Goal: Task Accomplishment & Management: Manage account settings

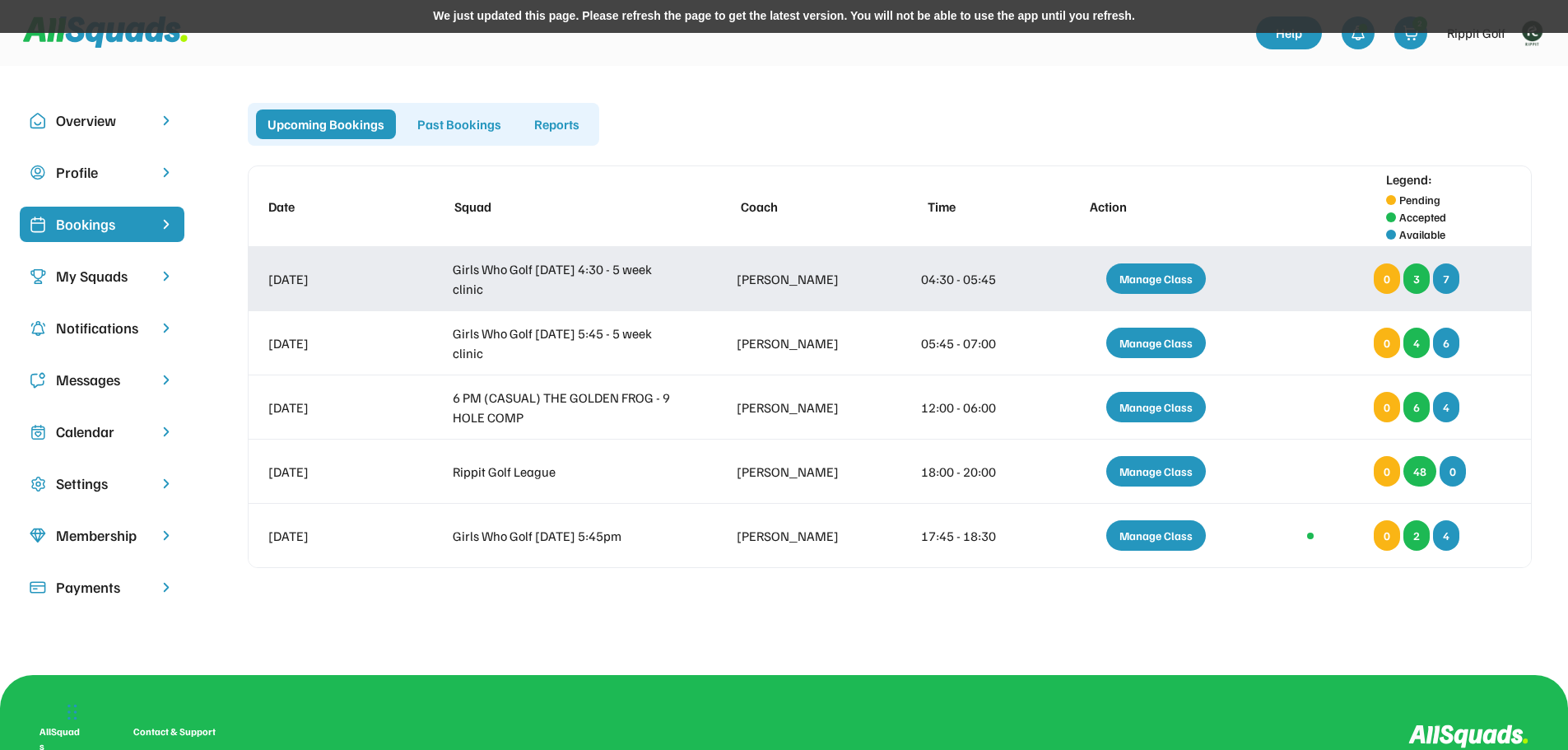
click at [1169, 270] on div "Manage Class" at bounding box center [1156, 279] width 100 height 30
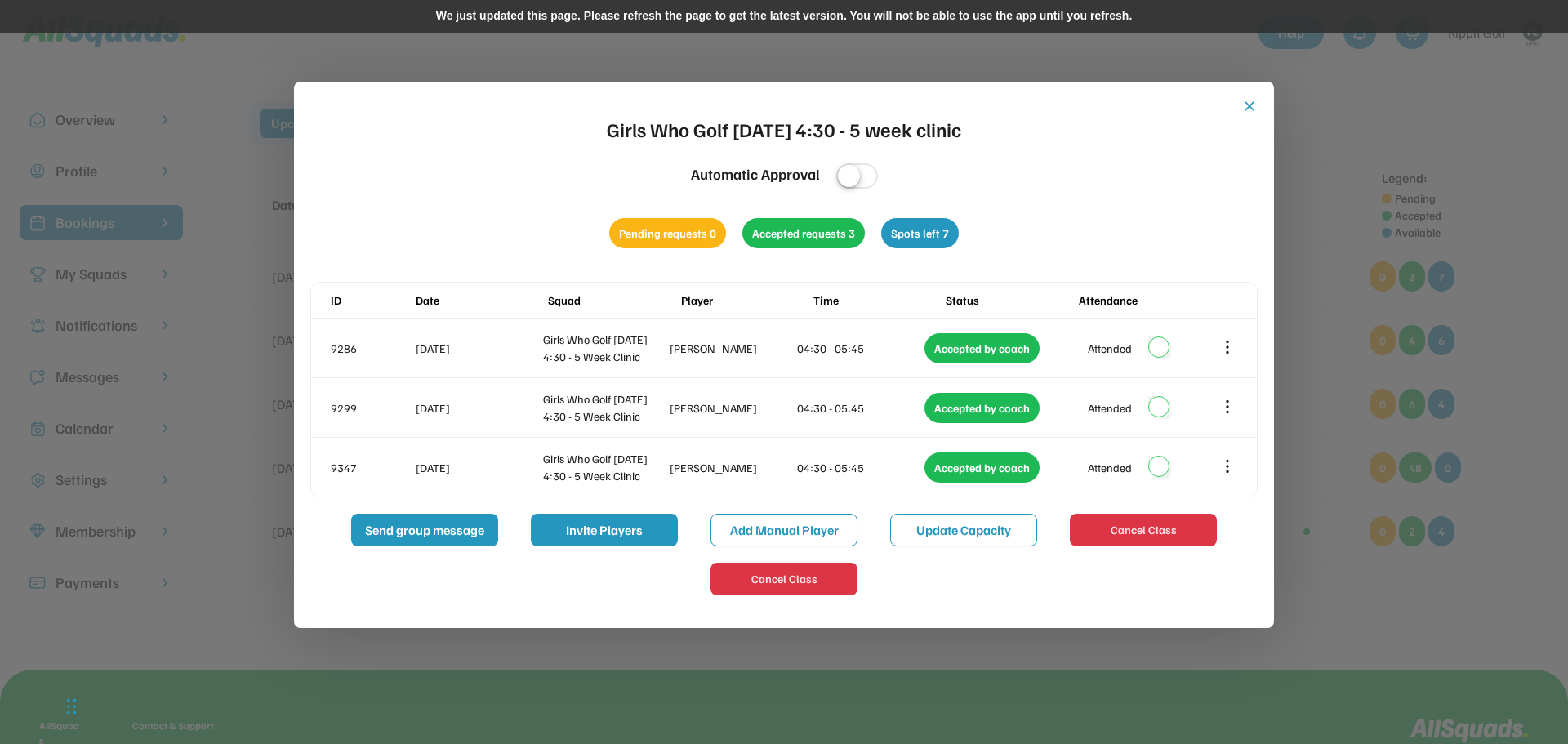
click at [1253, 110] on button "close" at bounding box center [1249, 106] width 16 height 16
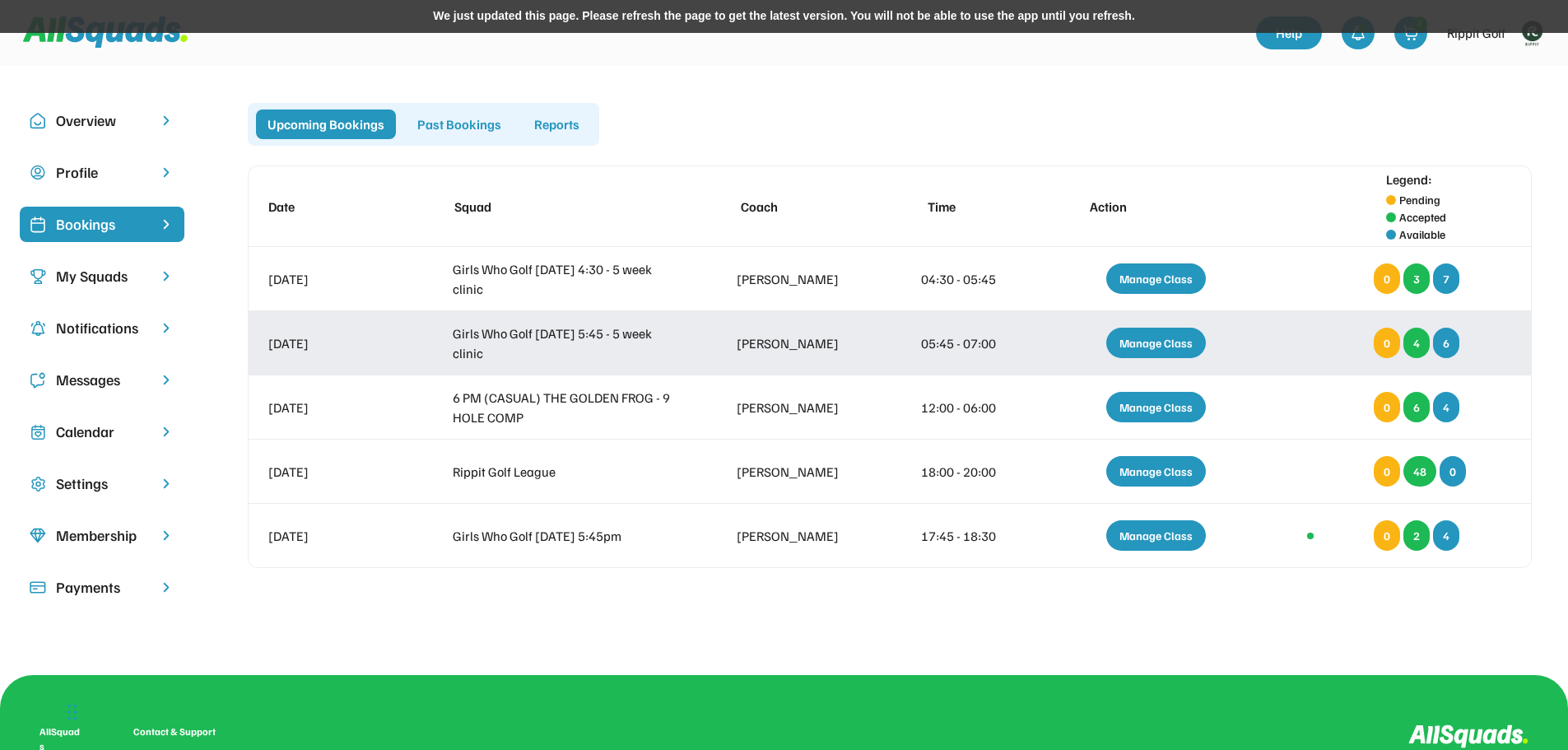
click at [1162, 348] on div "Manage Class" at bounding box center [1156, 343] width 100 height 30
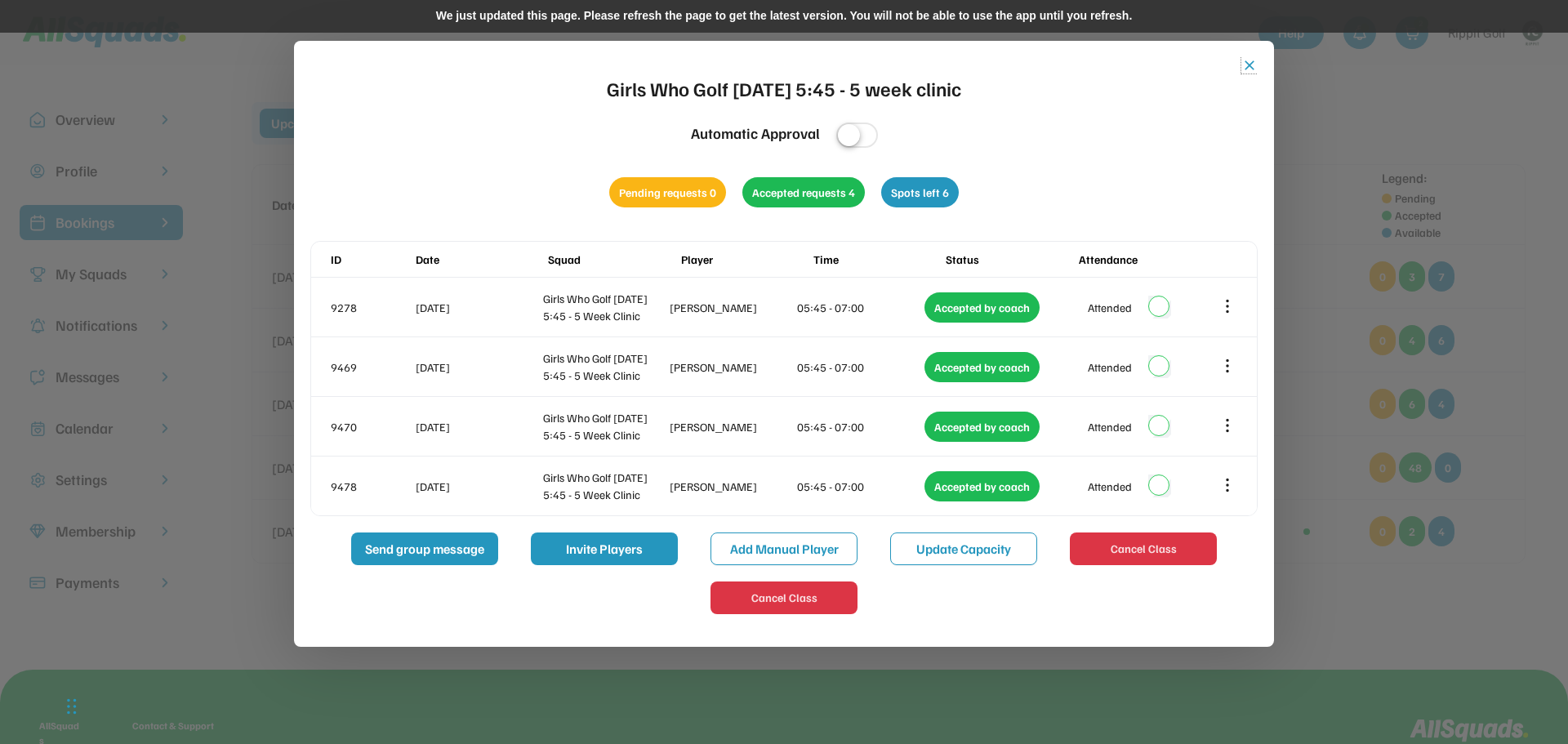
click at [1242, 59] on button "close" at bounding box center [1249, 65] width 16 height 16
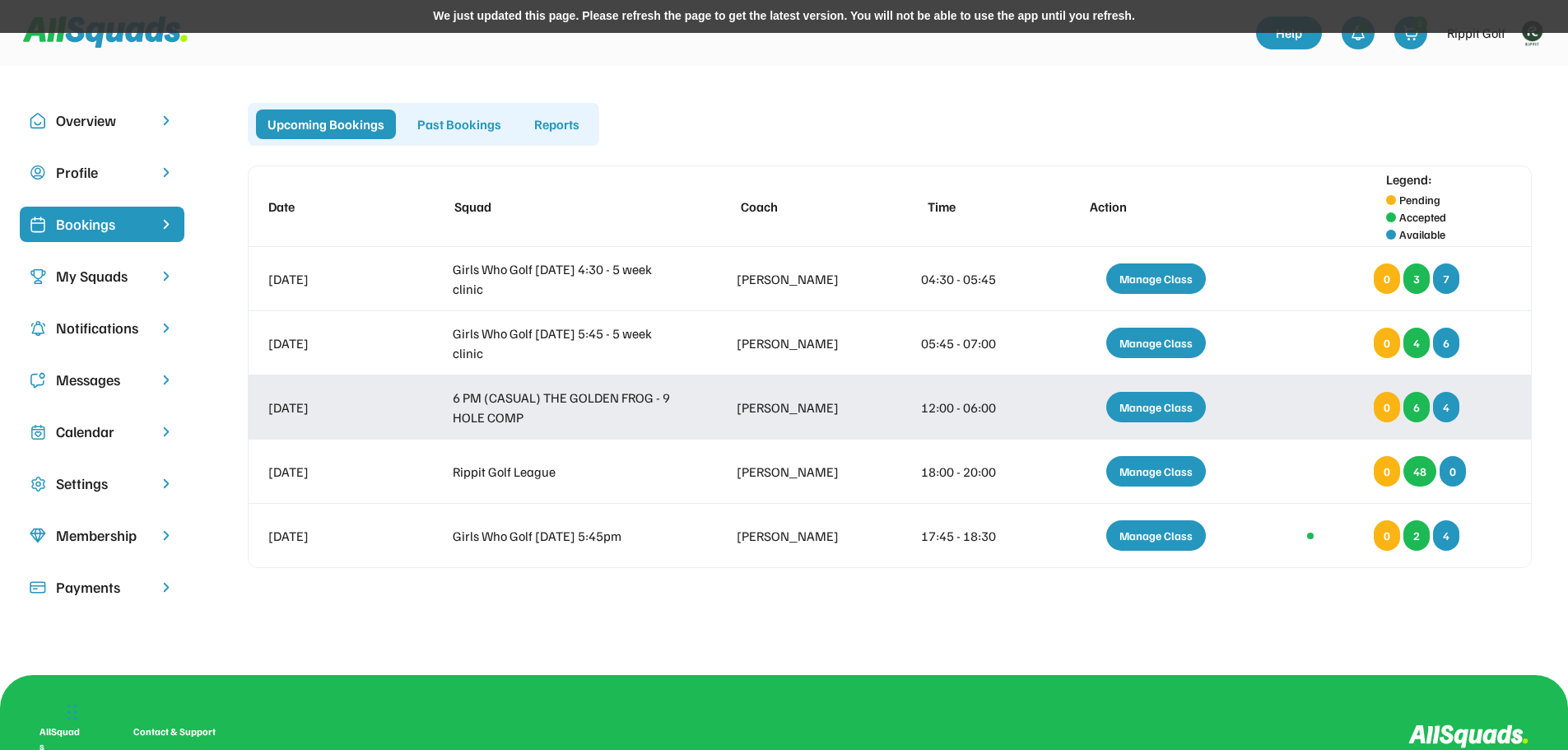
click at [1172, 402] on div "Manage Class" at bounding box center [1156, 407] width 100 height 30
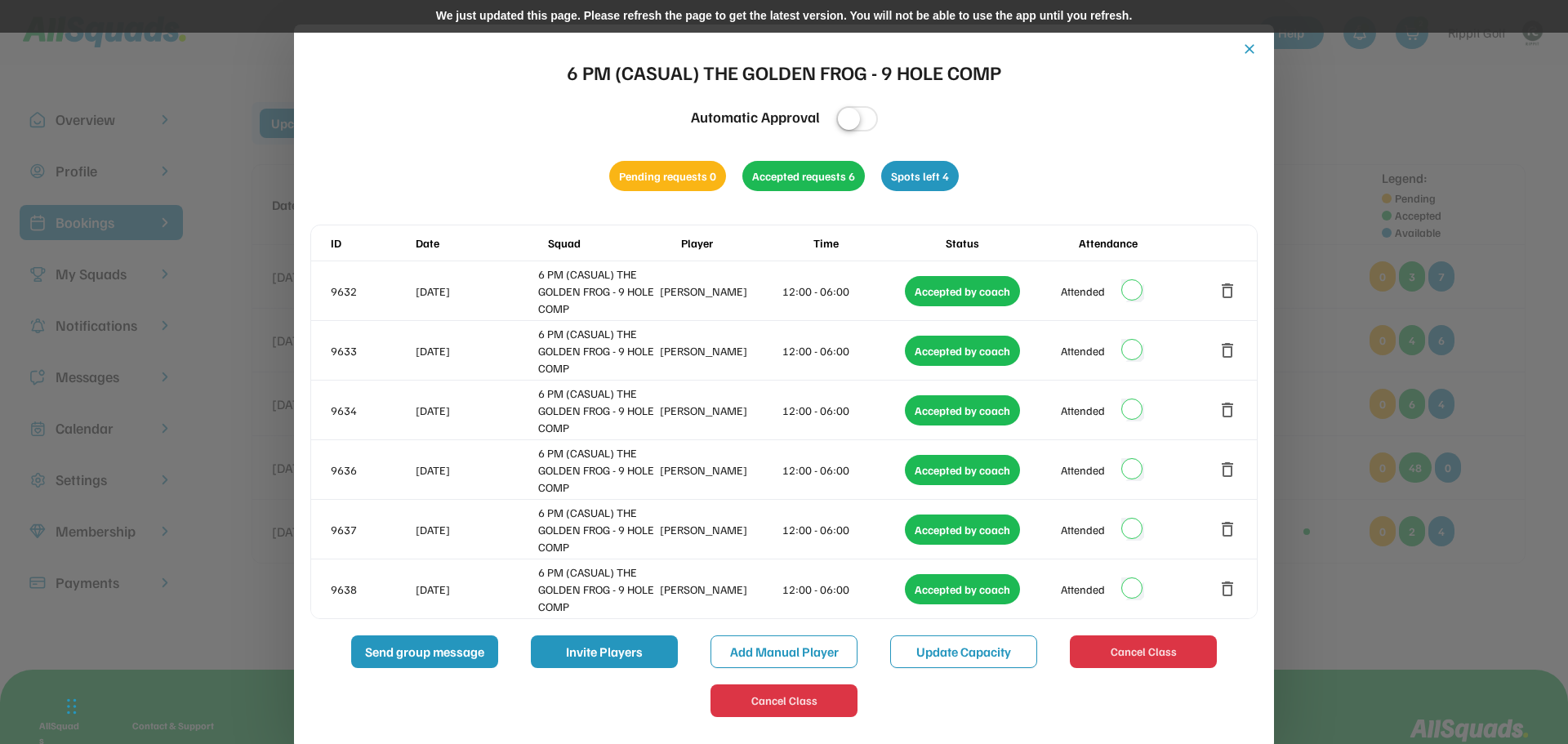
click at [1243, 46] on button "close" at bounding box center [1249, 49] width 16 height 16
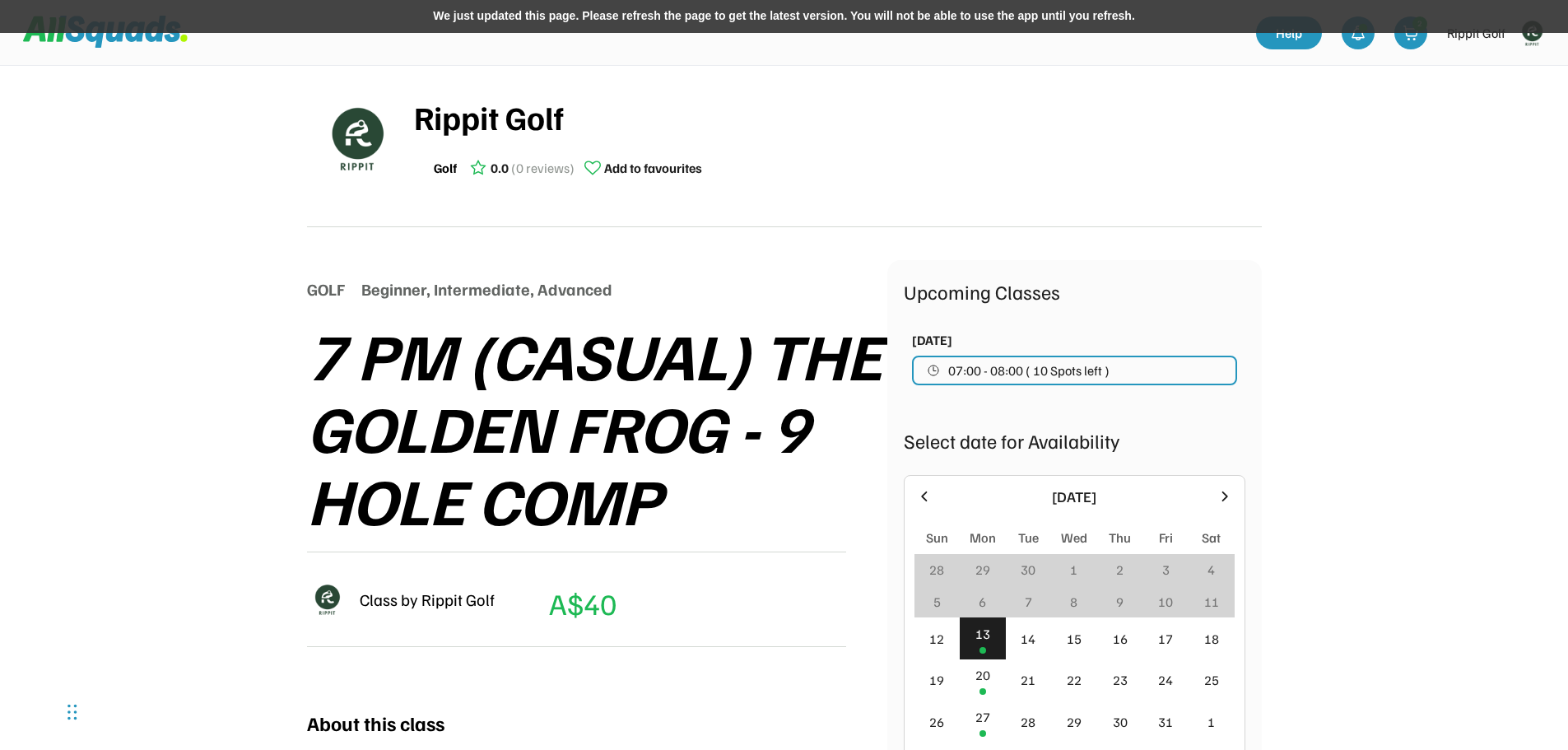
scroll to position [141, 0]
